Goal: Task Accomplishment & Management: Manage account settings

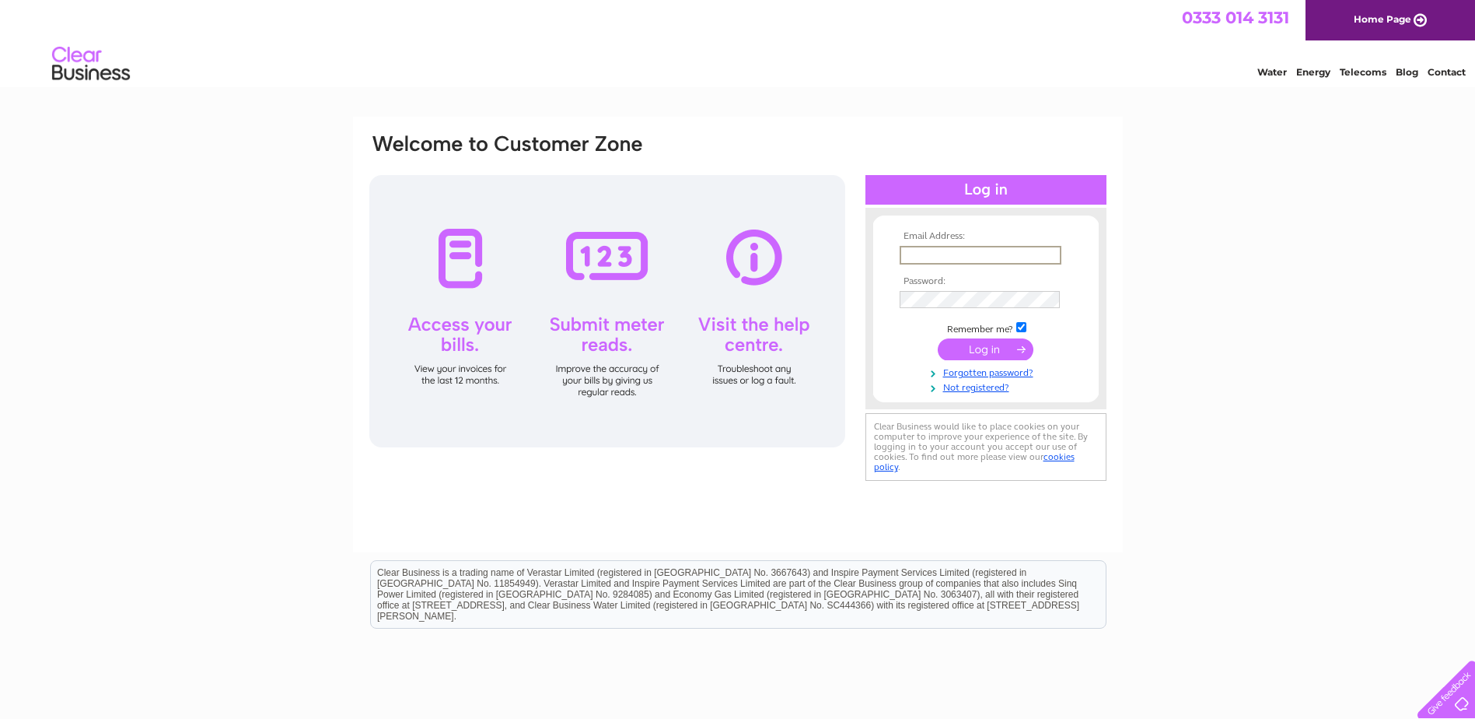
click at [909, 250] on input "text" at bounding box center [981, 255] width 162 height 19
type input "[EMAIL_ADDRESS][DOMAIN_NAME]"
click at [978, 350] on input "submit" at bounding box center [986, 349] width 96 height 22
drag, startPoint x: 947, startPoint y: 250, endPoint x: 859, endPoint y: 255, distance: 88.0
click at [1396, 78] on div "Email Address: reception@richardsonprinters.com Password:" at bounding box center [1407, 70] width 23 height 16
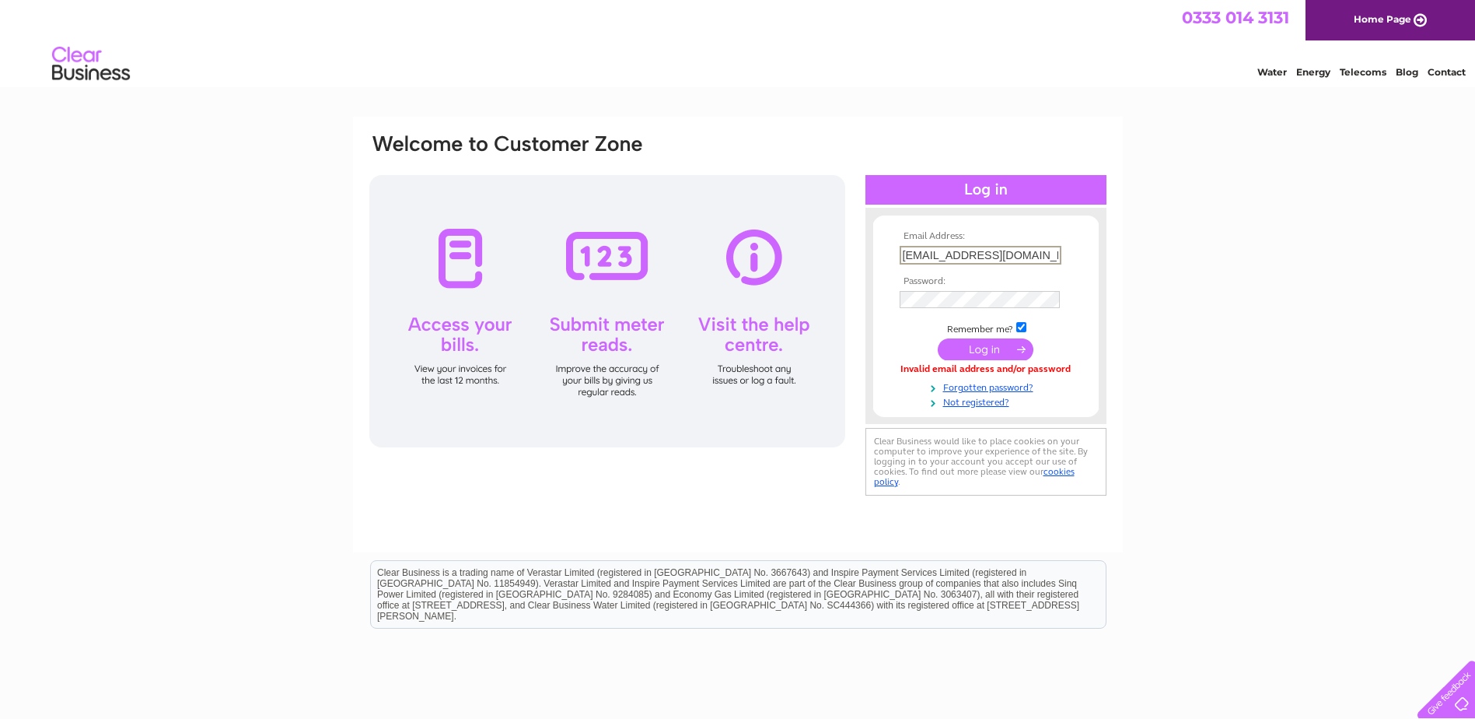
drag, startPoint x: 945, startPoint y: 249, endPoint x: 792, endPoint y: 247, distance: 153.2
click at [1396, 78] on div "Email Address: accounts@richardsonprinters.com Password:" at bounding box center [1407, 70] width 23 height 16
type input "[EMAIL_ADDRESS][DOMAIN_NAME]"
click at [923, 387] on link "Forgotten password?" at bounding box center [988, 386] width 177 height 15
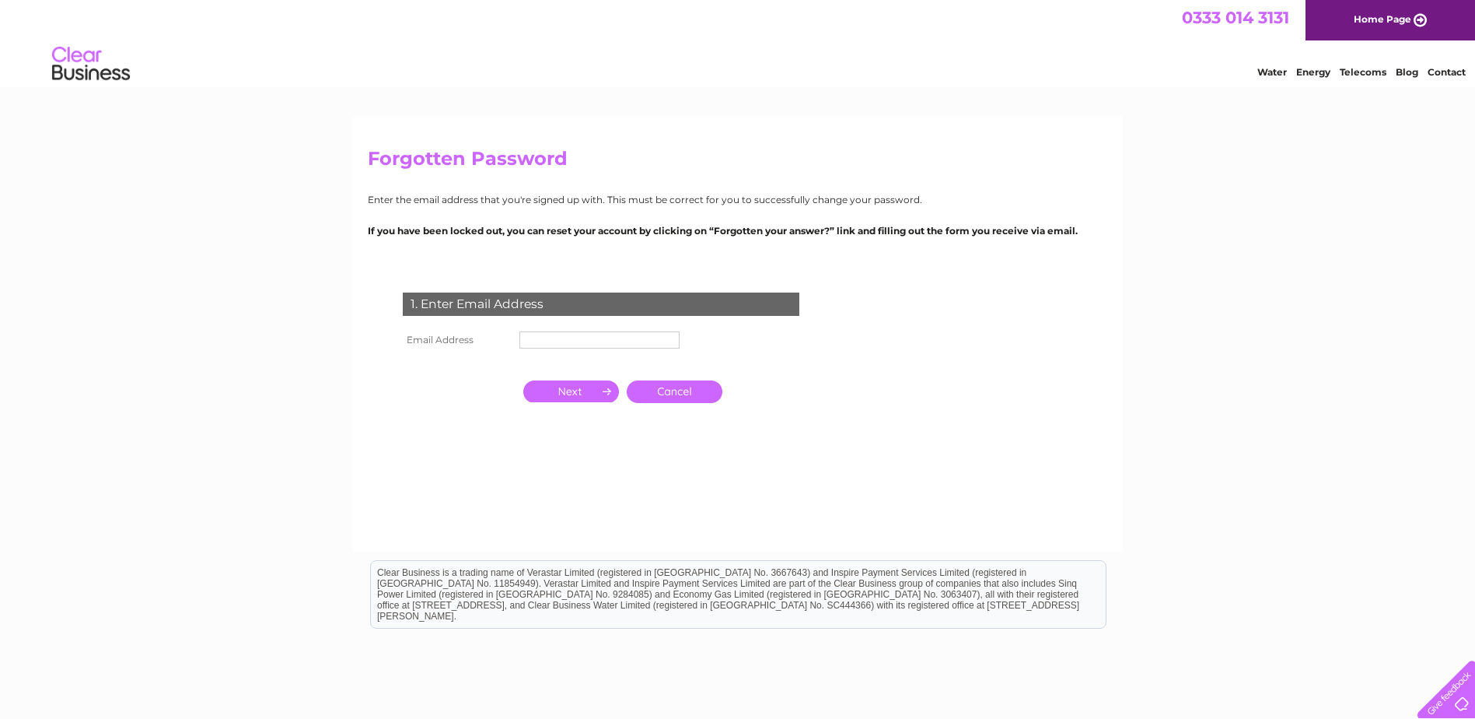
click at [540, 345] on input "text" at bounding box center [600, 339] width 160 height 17
type input "[EMAIL_ADDRESS][DOMAIN_NAME]"
click at [576, 390] on input "button" at bounding box center [571, 391] width 96 height 22
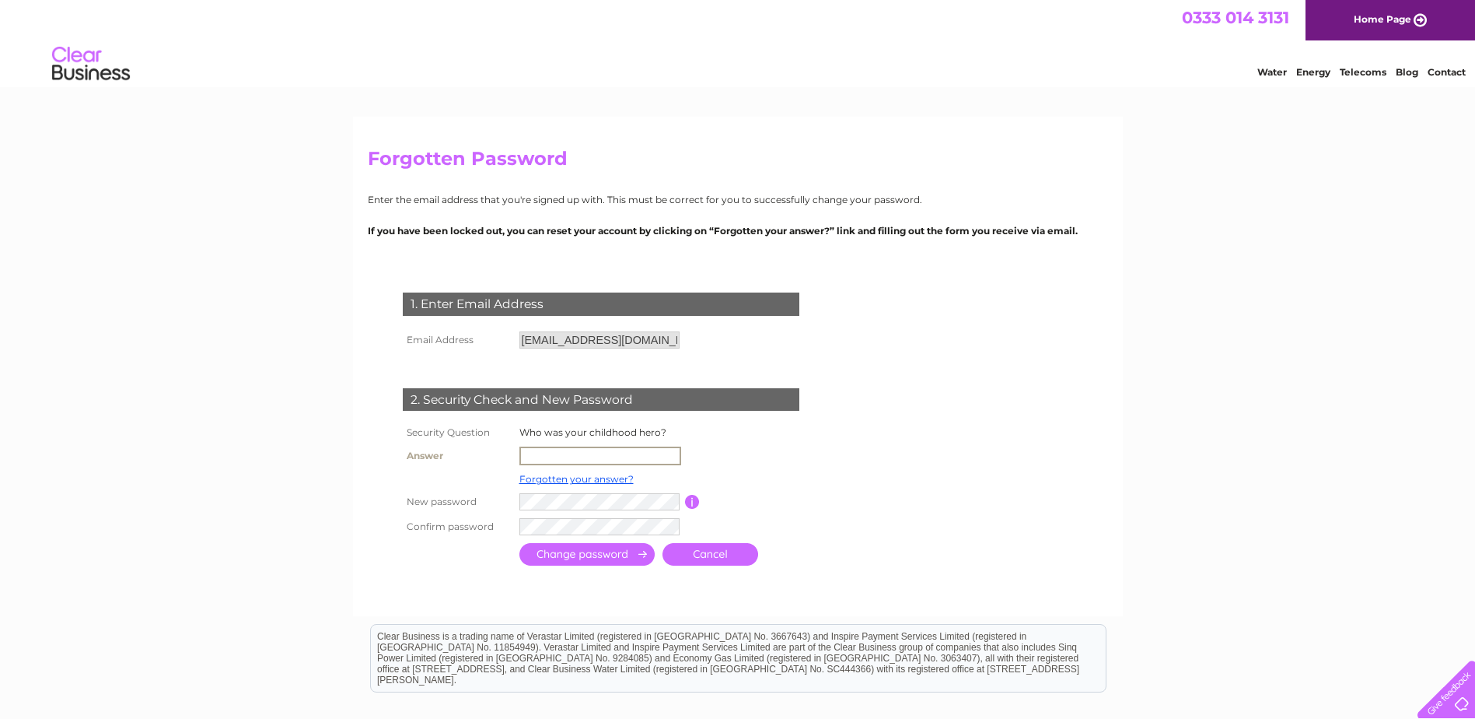
click at [530, 454] on input "text" at bounding box center [601, 455] width 162 height 19
type input "Superman"
click at [512, 586] on div at bounding box center [604, 583] width 473 height 31
click at [592, 544] on input "submit" at bounding box center [587, 552] width 135 height 23
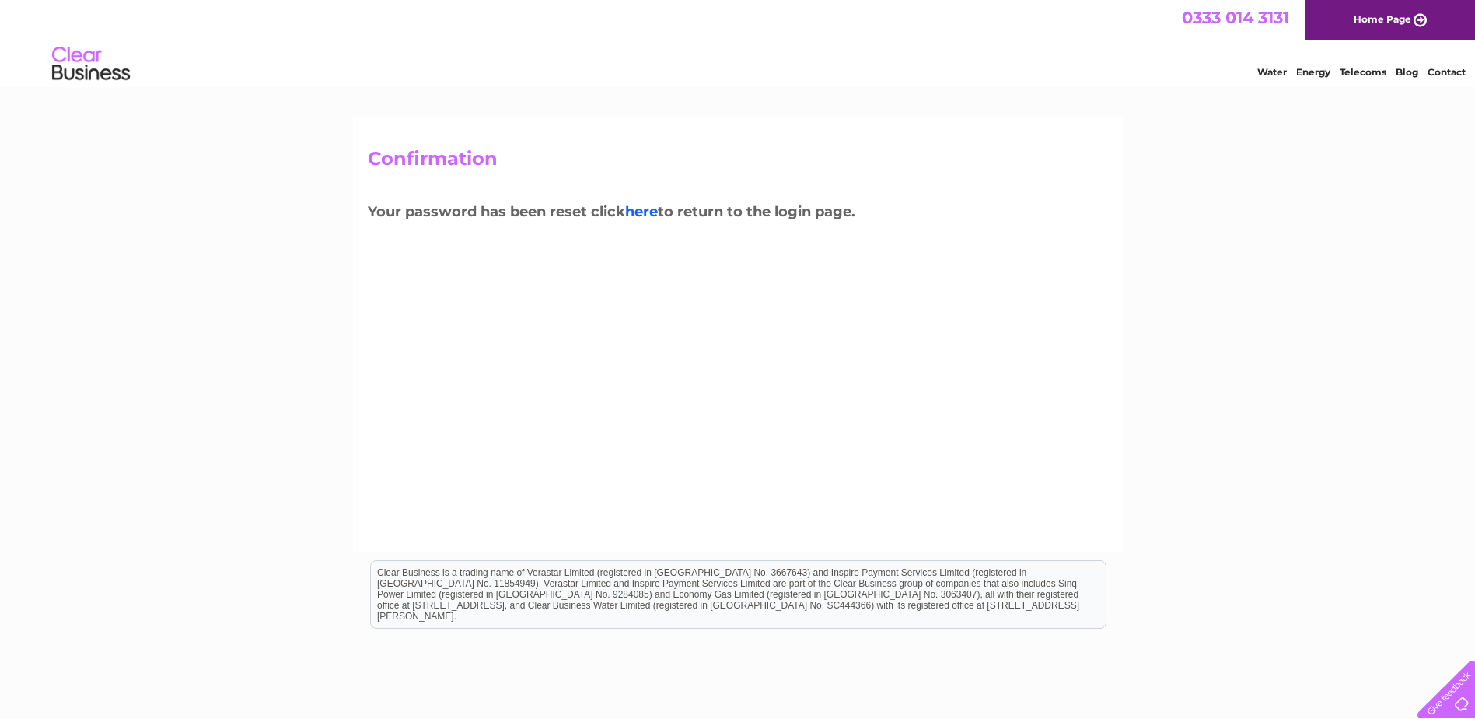
click at [1340, 78] on link "here" at bounding box center [1363, 70] width 47 height 16
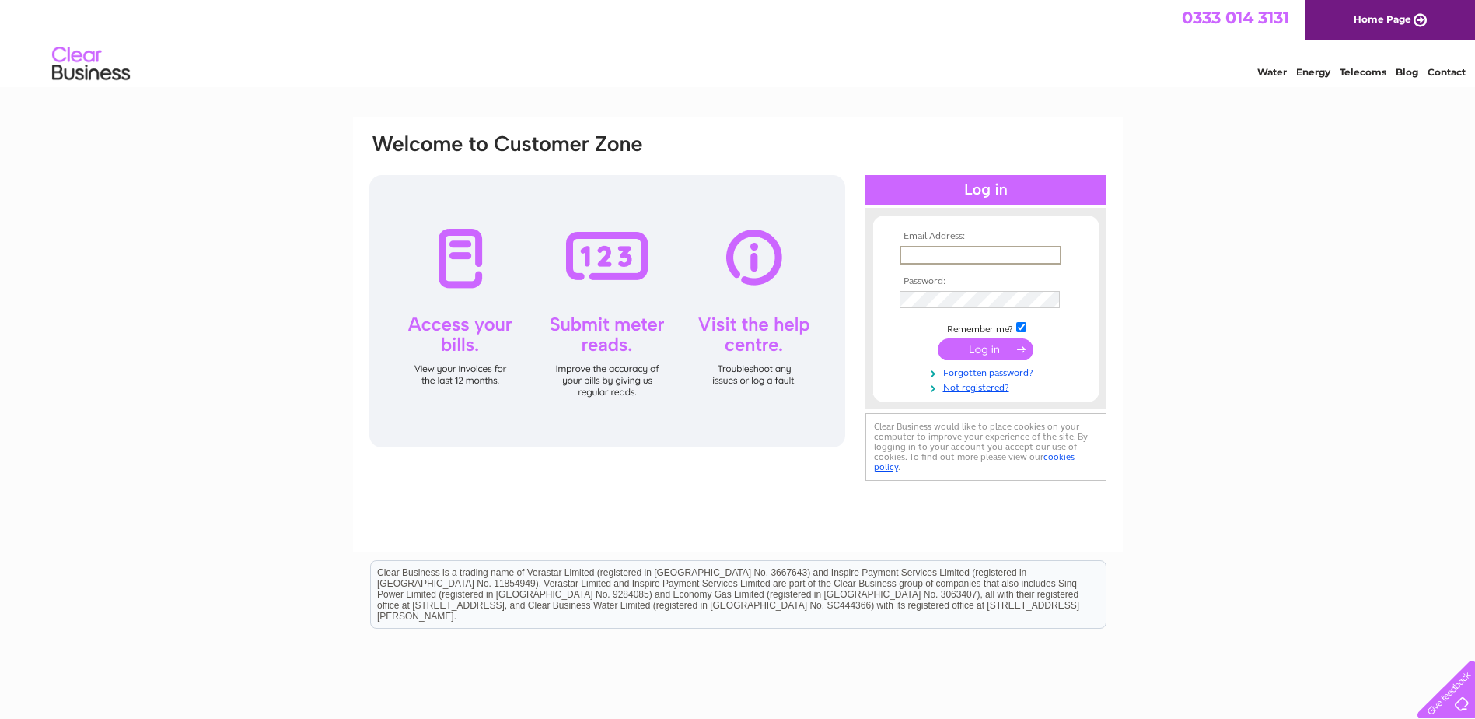
click at [940, 254] on input "text" at bounding box center [981, 255] width 162 height 19
type input "reception@richardsonprinters.com"
click at [1396, 78] on div "Email Address: reception@richardsonprinters.com Password:" at bounding box center [1407, 70] width 23 height 16
click at [893, 357] on form "Email Address: reception@richardsonprinters.com Password: Forgotten password?" at bounding box center [986, 311] width 226 height 161
click at [978, 345] on input "submit" at bounding box center [986, 348] width 96 height 22
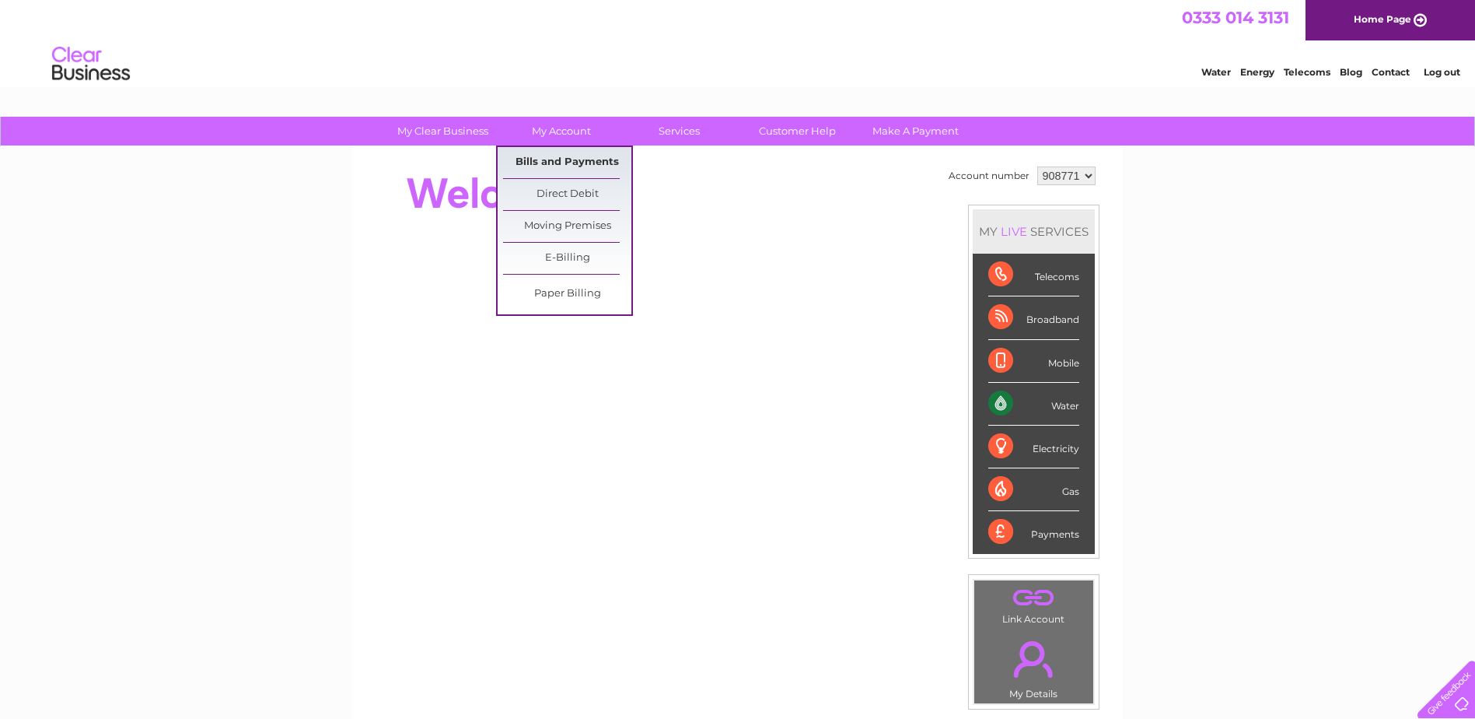
click at [551, 167] on link "Bills and Payments" at bounding box center [567, 162] width 128 height 31
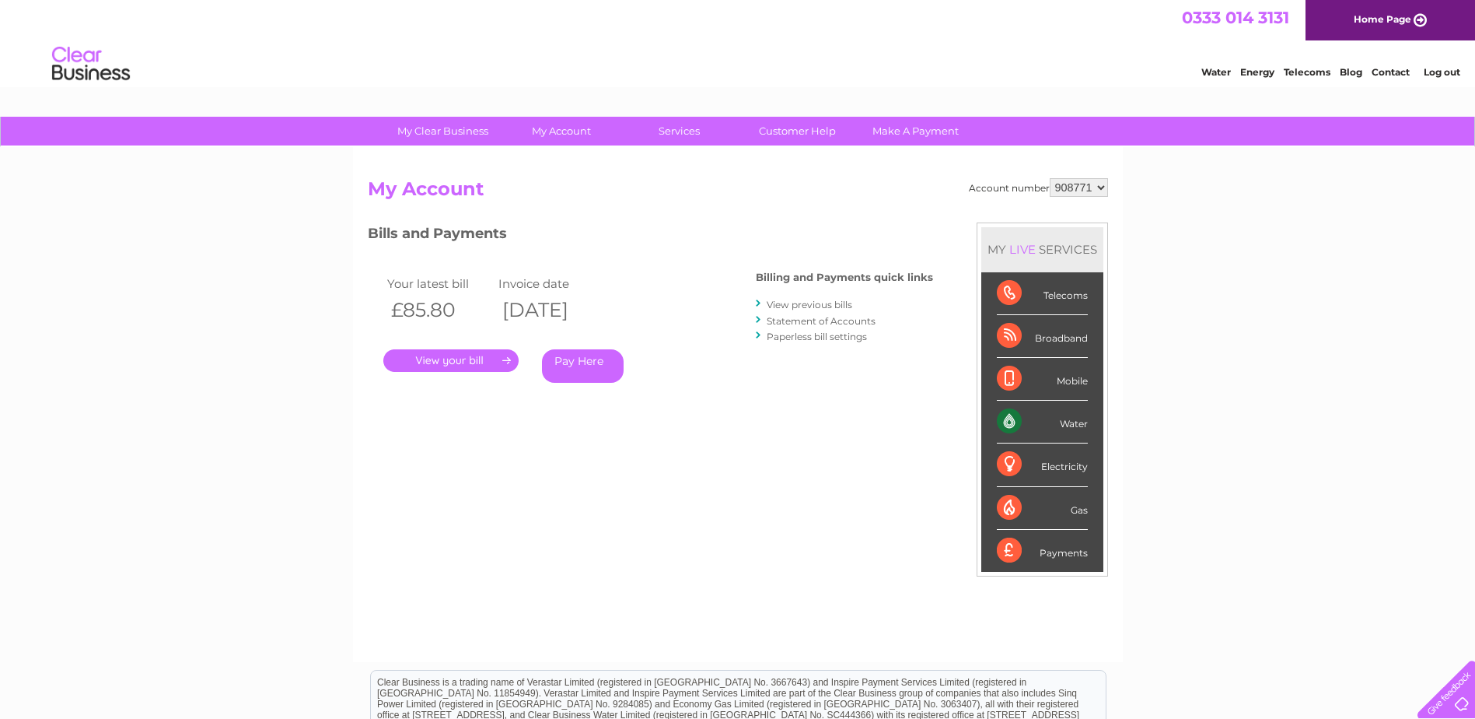
click at [461, 356] on link "." at bounding box center [450, 360] width 135 height 23
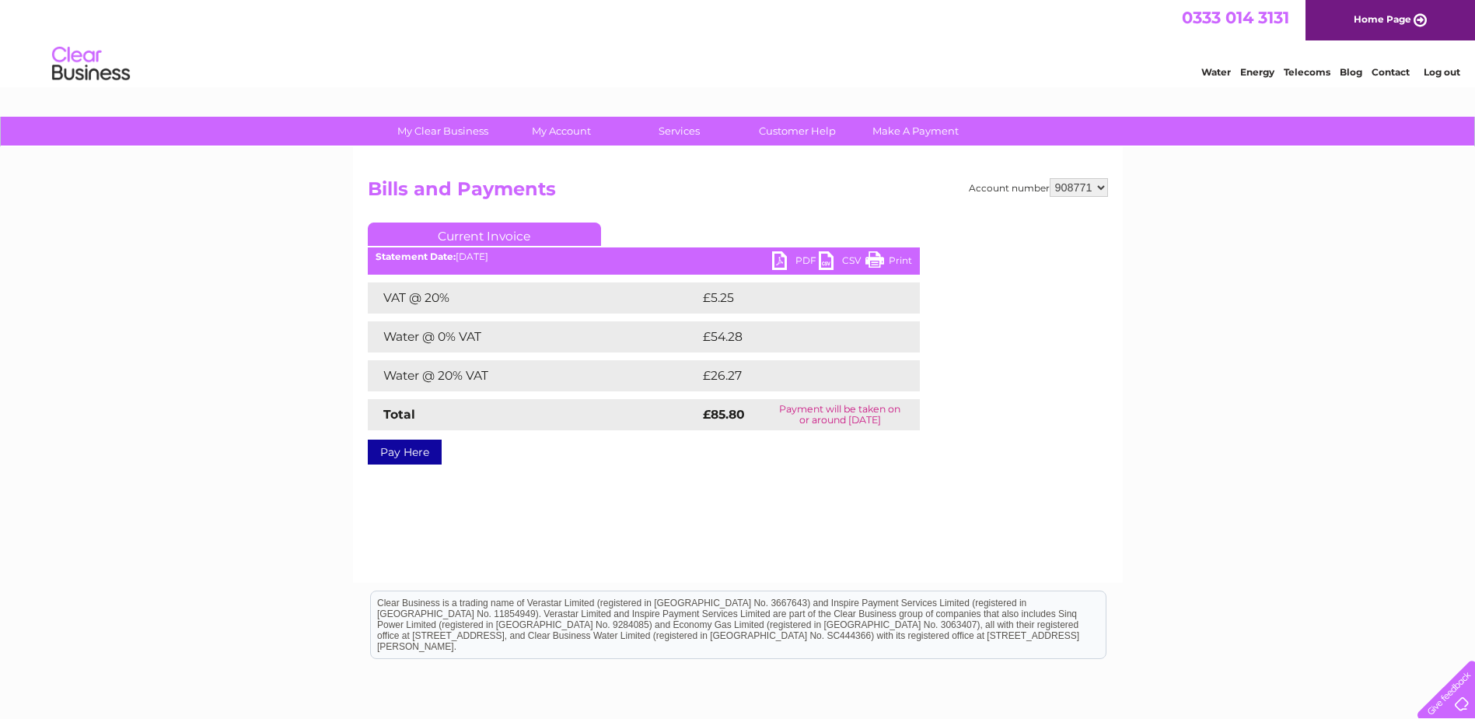
click at [785, 260] on link "PDF" at bounding box center [795, 262] width 47 height 23
